Goal: Book appointment/travel/reservation

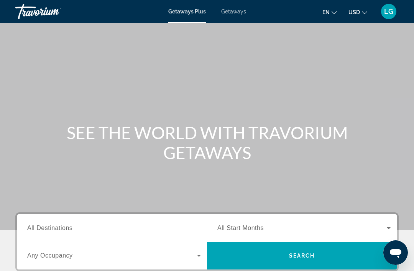
click at [66, 228] on span "All Destinations" at bounding box center [49, 228] width 45 height 7
click at [66, 228] on input "Destination All Destinations" at bounding box center [114, 228] width 174 height 9
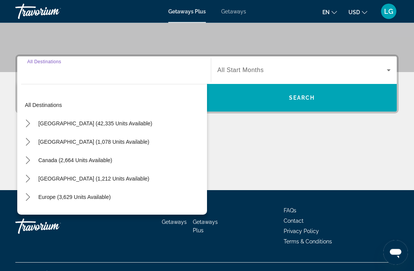
scroll to position [171, 0]
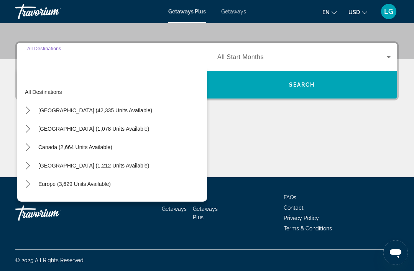
click at [28, 129] on icon "Toggle Mexico (1,078 units available) submenu" at bounding box center [28, 129] width 8 height 8
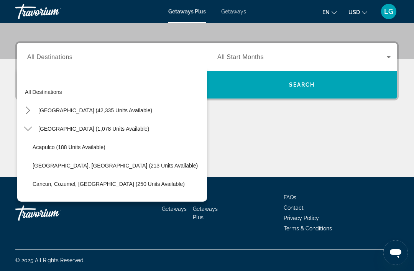
click at [47, 184] on span "Cancun, Cozumel, [GEOGRAPHIC_DATA] (250 units available)" at bounding box center [109, 184] width 152 height 6
type input "**********"
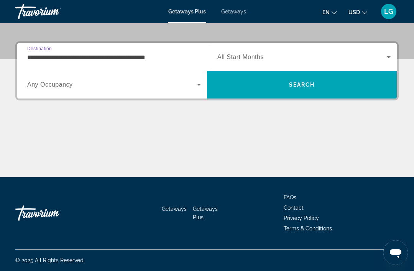
click at [295, 84] on span "Search" at bounding box center [302, 85] width 26 height 6
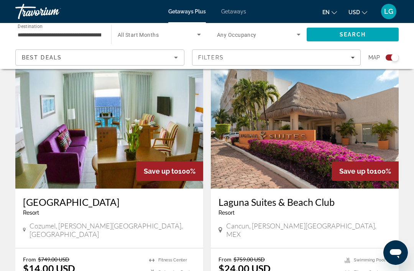
scroll to position [270, 0]
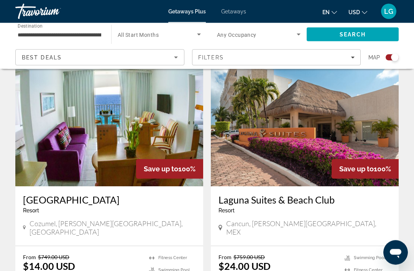
click at [145, 146] on img "Main content" at bounding box center [109, 125] width 188 height 123
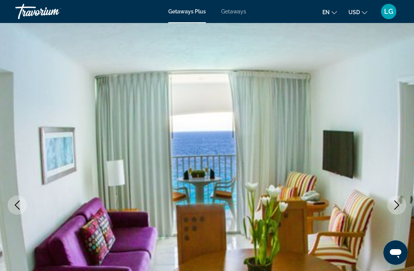
click at [395, 212] on button "Next image" at bounding box center [396, 205] width 19 height 19
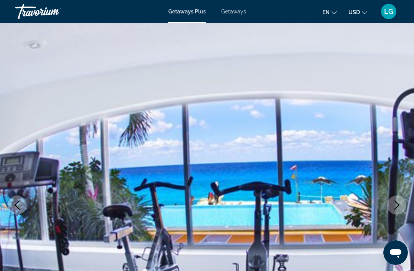
click at [394, 210] on button "Next image" at bounding box center [396, 205] width 19 height 19
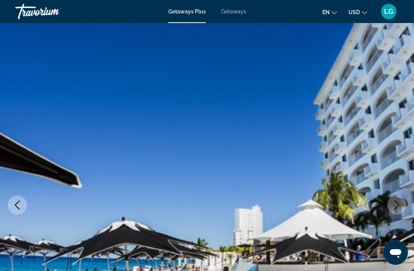
click at [396, 212] on button "Next image" at bounding box center [396, 205] width 19 height 19
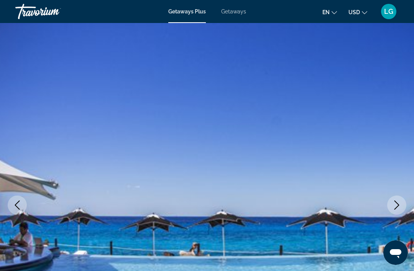
click at [397, 210] on button "Next image" at bounding box center [396, 205] width 19 height 19
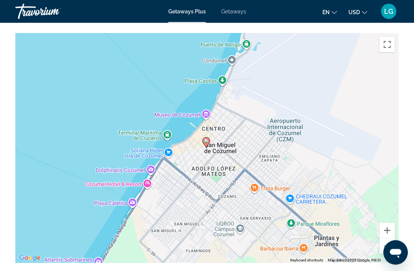
scroll to position [1209, 0]
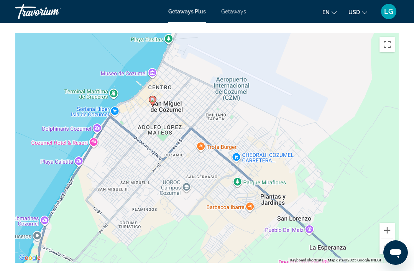
click at [393, 242] on button "Zoom out" at bounding box center [387, 246] width 15 height 15
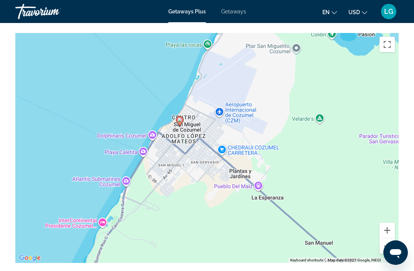
click at [394, 241] on button "Zoom out" at bounding box center [387, 246] width 15 height 15
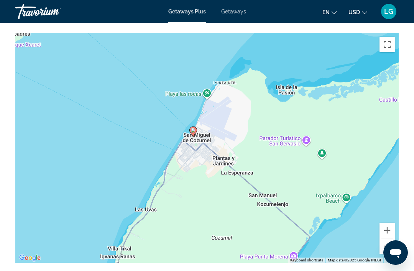
click at [392, 245] on div "To activate drag with keyboard, press Alt + Enter. Once in keyboard drag state,…" at bounding box center [207, 148] width 384 height 230
click at [392, 246] on div "To activate drag with keyboard, press Alt + Enter. Once in keyboard drag state,…" at bounding box center [207, 148] width 384 height 230
click at [392, 241] on button "Zoom out" at bounding box center [387, 246] width 15 height 15
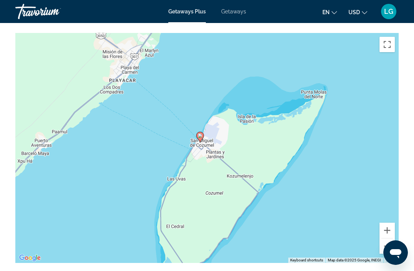
click at [381, 239] on button "Zoom out" at bounding box center [387, 246] width 15 height 15
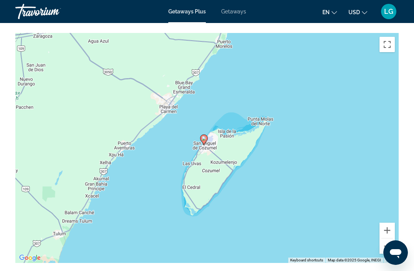
click at [387, 239] on button "Zoom out" at bounding box center [387, 246] width 15 height 15
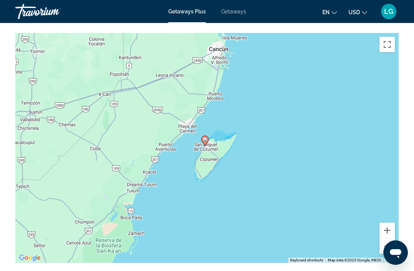
click at [388, 244] on div "To activate drag with keyboard, press Alt + Enter. Once in keyboard drag state,…" at bounding box center [207, 148] width 384 height 230
click at [388, 240] on button "Zoom out" at bounding box center [387, 246] width 15 height 15
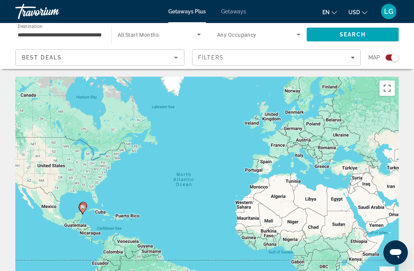
click at [229, 15] on span "Getaways" at bounding box center [233, 11] width 25 height 6
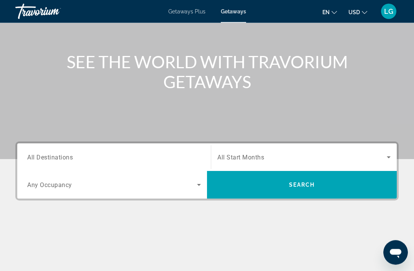
scroll to position [71, 0]
click at [55, 155] on span "All Destinations" at bounding box center [50, 156] width 46 height 7
click at [55, 155] on input "Destination All Destinations" at bounding box center [114, 157] width 174 height 9
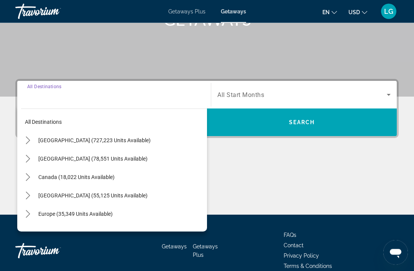
scroll to position [146, 0]
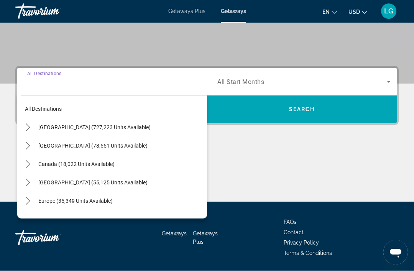
click at [28, 146] on icon "Toggle Mexico (78,551 units available) submenu" at bounding box center [28, 146] width 8 height 8
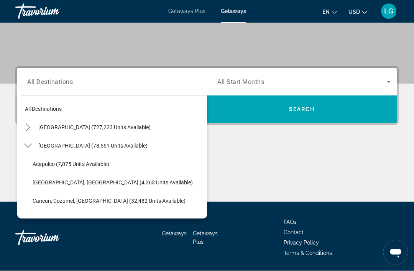
scroll to position [147, 0]
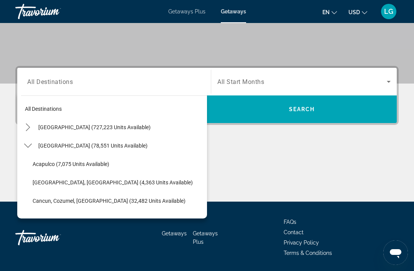
click at [51, 205] on span "Select destination: Cancun, Cozumel, Riviera Maya (32,482 units available)" at bounding box center [118, 201] width 178 height 18
type input "**********"
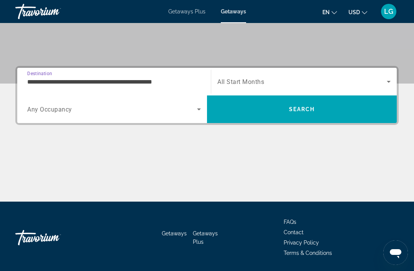
click at [285, 110] on span "Search" at bounding box center [302, 109] width 190 height 18
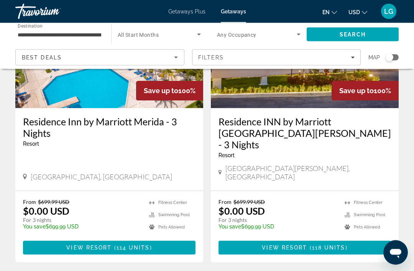
scroll to position [110, 0]
click at [318, 239] on span "Main content" at bounding box center [305, 248] width 173 height 18
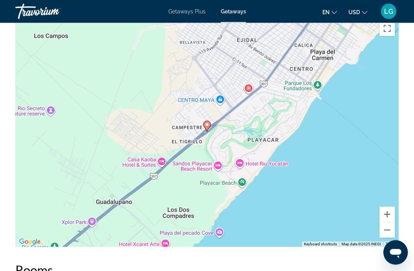
scroll to position [1228, 0]
click at [389, 234] on button "Zoom out" at bounding box center [387, 229] width 15 height 15
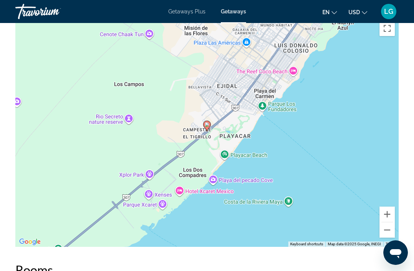
click at [387, 238] on div "To activate drag with keyboard, press Alt + Enter. Once in keyboard drag state,…" at bounding box center [207, 132] width 384 height 230
click at [390, 235] on button "Zoom out" at bounding box center [387, 229] width 15 height 15
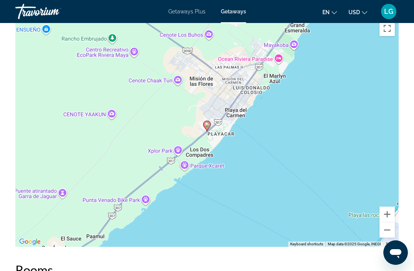
click at [390, 238] on div "To activate drag with keyboard, press Alt + Enter. Once in keyboard drag state,…" at bounding box center [207, 132] width 384 height 230
click at [385, 232] on button "Zoom out" at bounding box center [387, 229] width 15 height 15
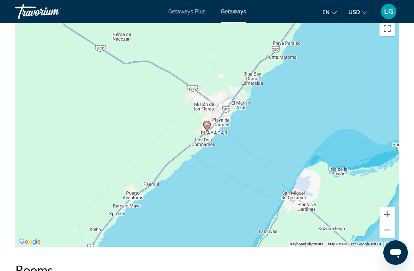
click at [386, 231] on button "Zoom out" at bounding box center [387, 229] width 15 height 15
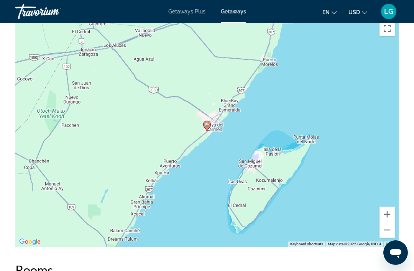
click at [387, 232] on button "Zoom out" at bounding box center [387, 229] width 15 height 15
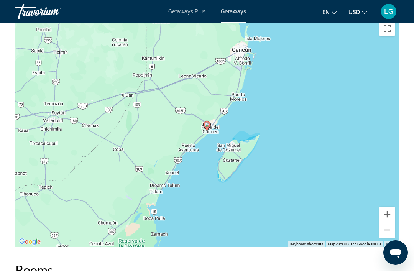
click at [386, 233] on button "Zoom out" at bounding box center [387, 229] width 15 height 15
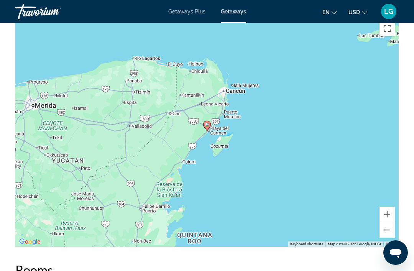
click at [387, 220] on button "Zoom in" at bounding box center [387, 214] width 15 height 15
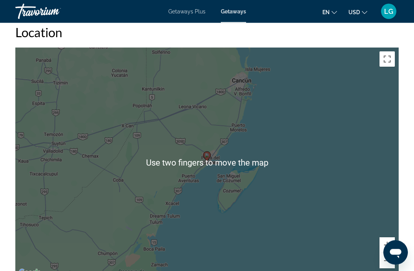
scroll to position [1199, 0]
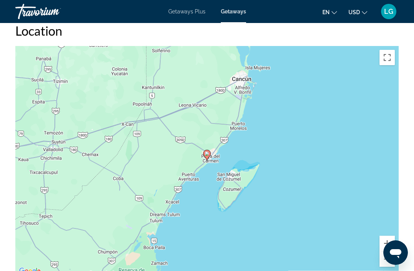
click at [385, 239] on button "Zoom in" at bounding box center [387, 243] width 15 height 15
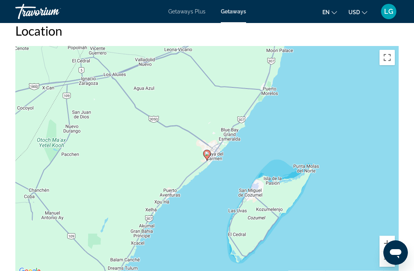
click at [390, 261] on button "Zoom out" at bounding box center [387, 259] width 15 height 15
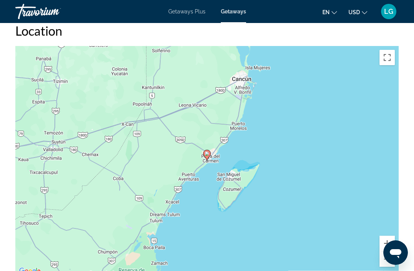
click at [389, 262] on button "Zoom out" at bounding box center [387, 259] width 15 height 15
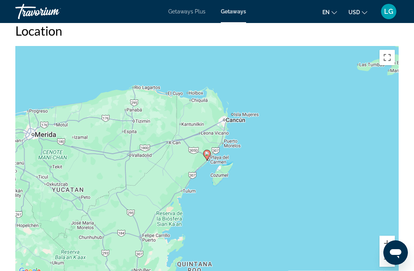
click at [387, 240] on button "Zoom in" at bounding box center [387, 243] width 15 height 15
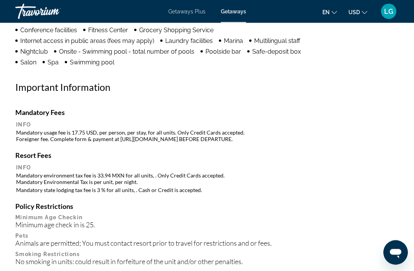
scroll to position [813, 0]
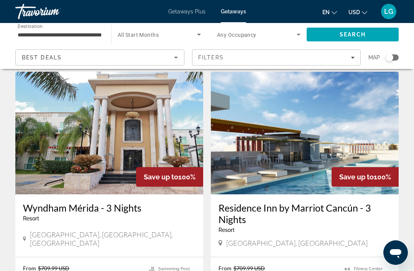
scroll to position [316, 0]
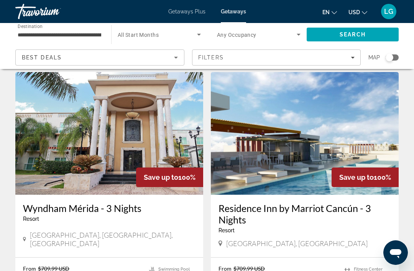
click at [308, 147] on img "Main content" at bounding box center [305, 133] width 188 height 123
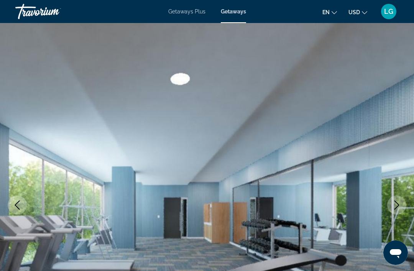
click at [393, 214] on img "Main content" at bounding box center [207, 205] width 414 height 364
click at [395, 209] on icon "Next image" at bounding box center [396, 205] width 9 height 9
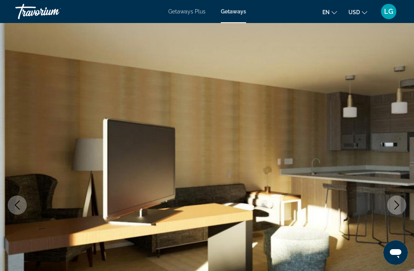
click at [392, 212] on button "Next image" at bounding box center [396, 205] width 19 height 19
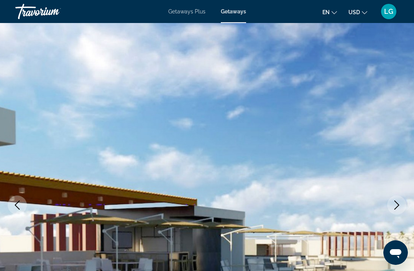
click at [394, 211] on button "Next image" at bounding box center [396, 205] width 19 height 19
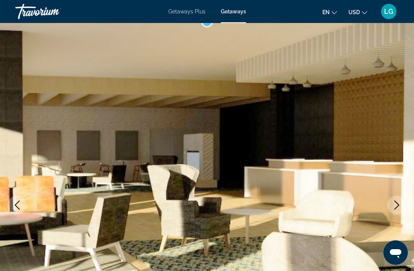
click at [394, 213] on button "Next image" at bounding box center [396, 205] width 19 height 19
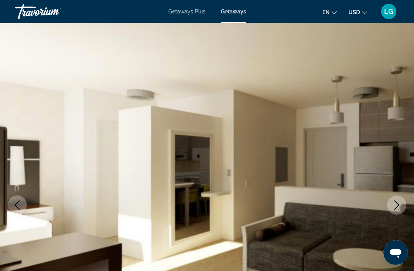
click at [392, 214] on img "Main content" at bounding box center [207, 205] width 414 height 364
click at [396, 209] on icon "Next image" at bounding box center [396, 205] width 9 height 9
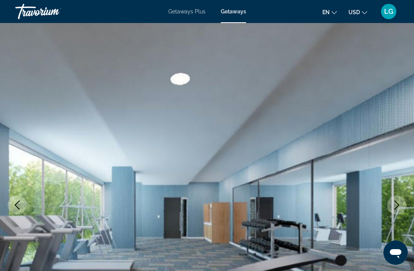
click at [397, 211] on button "Next image" at bounding box center [396, 205] width 19 height 19
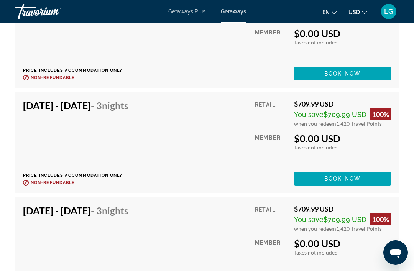
scroll to position [1858, 0]
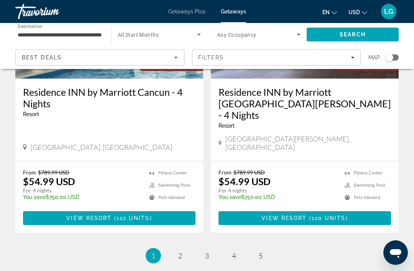
scroll to position [1559, 0]
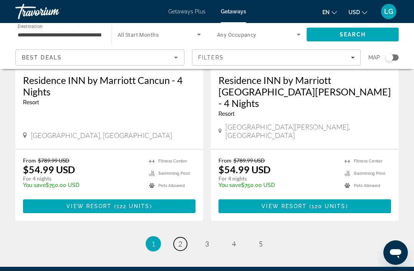
click at [182, 237] on link "page 2" at bounding box center [180, 243] width 13 height 13
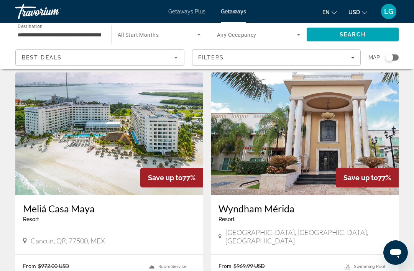
scroll to position [855, 0]
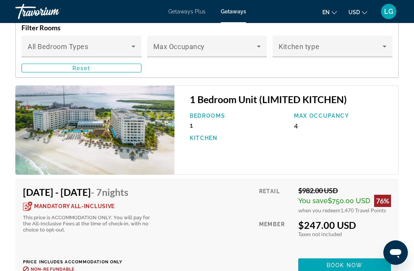
scroll to position [1552, 0]
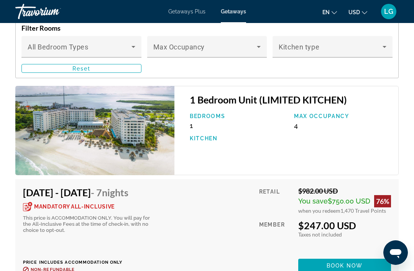
click at [136, 141] on img "Main content" at bounding box center [94, 130] width 159 height 89
click at [148, 143] on img "Main content" at bounding box center [94, 130] width 159 height 89
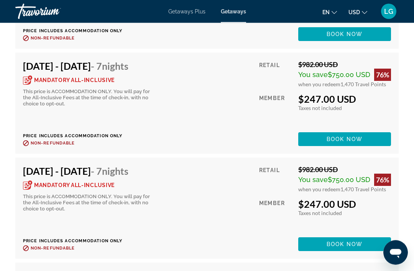
scroll to position [1784, 0]
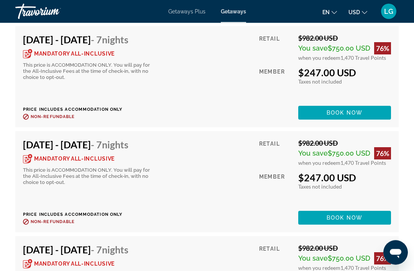
click at [356, 222] on span "Main content" at bounding box center [344, 218] width 93 height 18
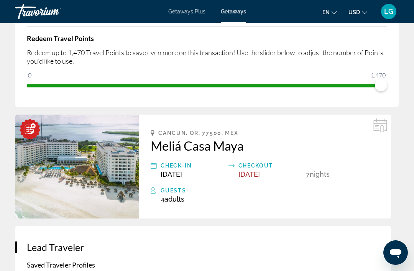
scroll to position [129, 0]
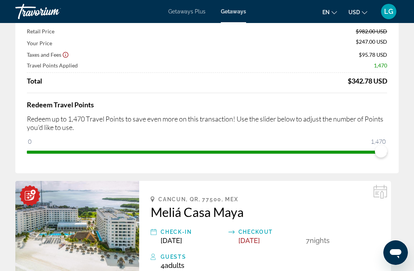
scroll to position [0, 0]
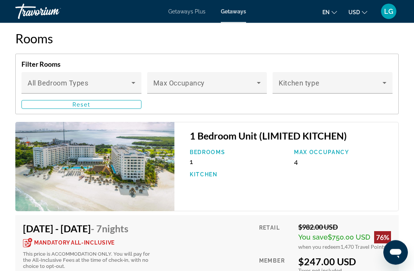
scroll to position [1519, 0]
